Goal: Task Accomplishment & Management: Complete application form

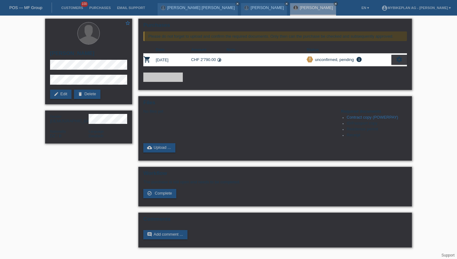
click at [71, 10] on li "Customers 100" at bounding box center [72, 8] width 28 height 16
click at [71, 8] on link "Customers" at bounding box center [72, 8] width 28 height 4
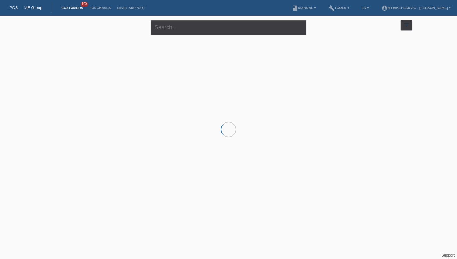
click at [179, 16] on div "close" at bounding box center [228, 27] width 155 height 22
click at [175, 27] on input "text" at bounding box center [228, 27] width 155 height 15
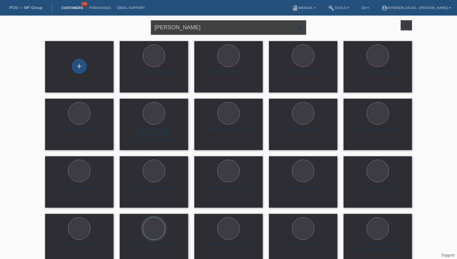
type input "[PERSON_NAME]"
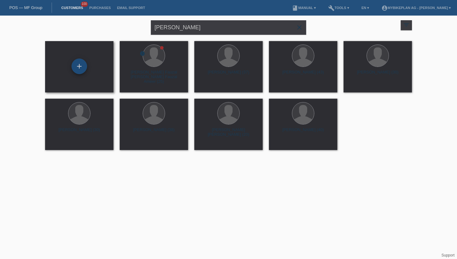
click at [76, 70] on div "+" at bounding box center [79, 66] width 15 height 11
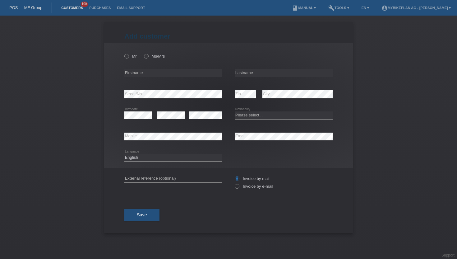
click at [68, 6] on link "Customers" at bounding box center [72, 8] width 28 height 4
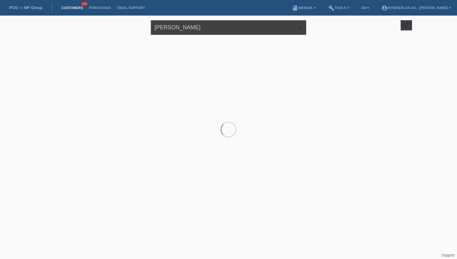
click at [183, 23] on input "Abdirahim Mohamed" at bounding box center [228, 27] width 155 height 15
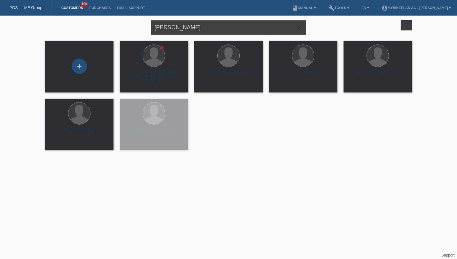
click at [175, 26] on input "Abdirahim Mohamed" at bounding box center [228, 27] width 155 height 15
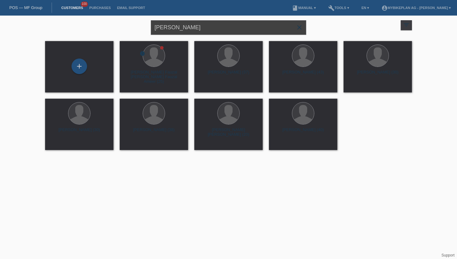
type input "Abdiraham Mohamed"
click at [73, 63] on div "+" at bounding box center [80, 66] width 16 height 16
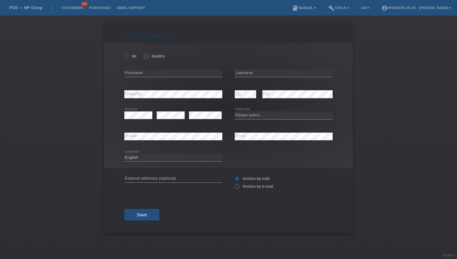
click at [130, 56] on label "Mr" at bounding box center [130, 56] width 12 height 5
click at [128, 56] on input "Mr" at bounding box center [126, 56] width 4 height 4
radio input "true"
click at [140, 76] on input "text" at bounding box center [173, 73] width 98 height 8
type input "[PERSON_NAME]"
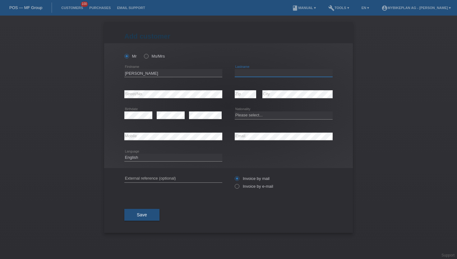
click at [273, 76] on input "text" at bounding box center [284, 73] width 98 height 8
type input "[PERSON_NAME]"
